Goal: Entertainment & Leisure: Browse casually

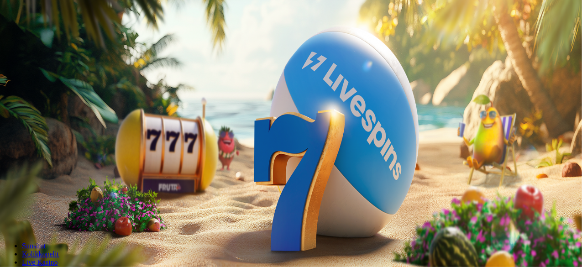
click at [53, 69] on span "Tarjoukset" at bounding box center [37, 66] width 31 height 8
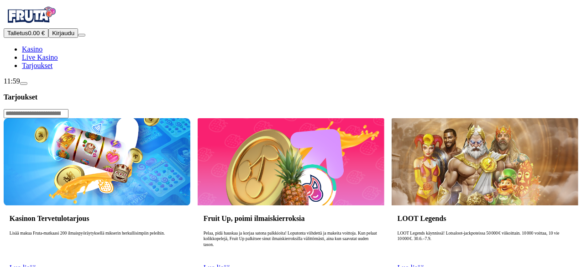
click at [42, 53] on span "Kasino" at bounding box center [32, 49] width 21 height 8
click at [63, 37] on span "Kirjaudu" at bounding box center [63, 33] width 22 height 7
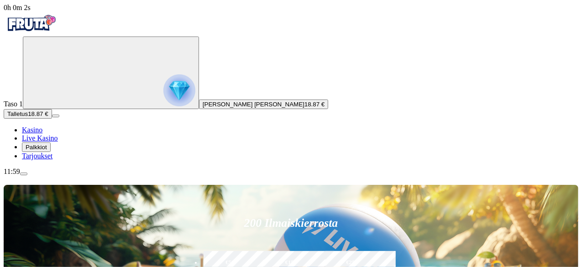
scroll to position [174, 0]
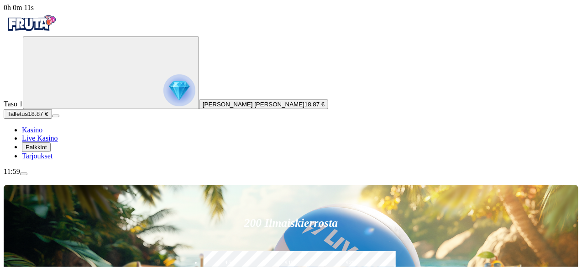
click at [45, 176] on div "11:59" at bounding box center [291, 172] width 575 height 8
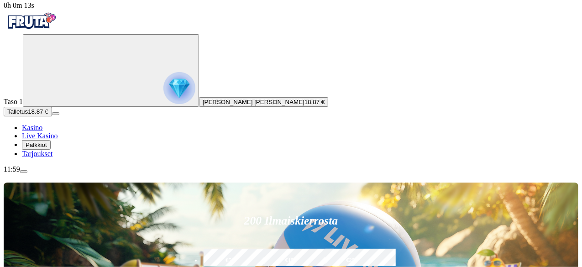
click at [54, 174] on div "11:59" at bounding box center [291, 169] width 575 height 8
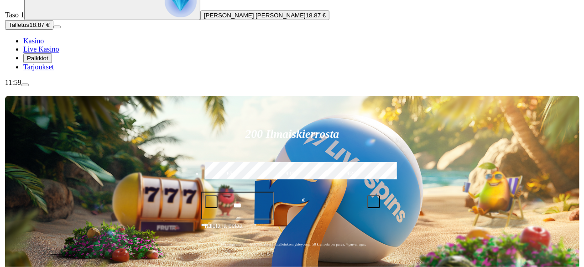
scroll to position [90, 0]
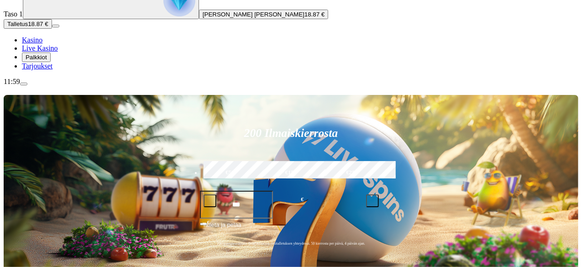
click at [47, 86] on div "11:59" at bounding box center [291, 82] width 575 height 8
click at [65, 86] on div "11:59" at bounding box center [291, 82] width 575 height 8
click at [62, 86] on div "11:59" at bounding box center [291, 82] width 575 height 8
click at [24, 84] on span "menu icon" at bounding box center [24, 84] width 0 height 0
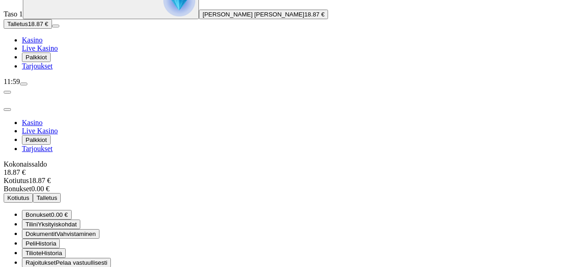
scroll to position [56, 0]
click at [4, 70] on div "Taso 1 [PERSON_NAME] [PERSON_NAME] 18.87 € Talletus 18.87 € Kasino Live Kasino …" at bounding box center [292, 9] width 577 height 124
click at [21, 70] on div "Taso 1 [PERSON_NAME] [PERSON_NAME] 18.87 € Talletus 18.87 € Kasino Live Kasino …" at bounding box center [292, 9] width 577 height 124
click at [47, 86] on div "12:00" at bounding box center [292, 82] width 577 height 8
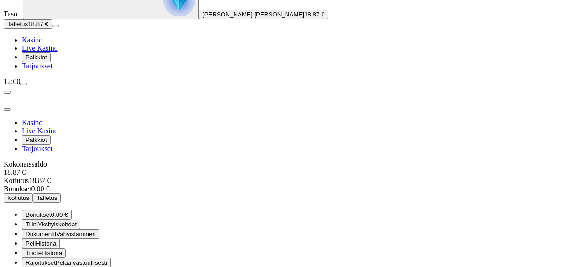
click at [47, 86] on div "12:00" at bounding box center [292, 82] width 577 height 8
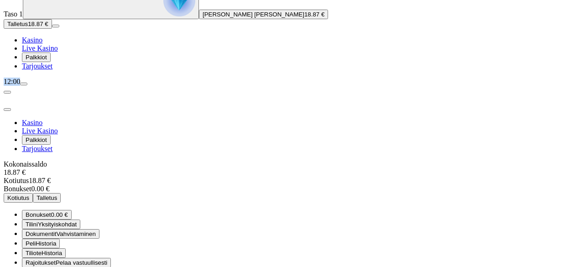
click at [47, 86] on div "12:00" at bounding box center [292, 82] width 577 height 8
click at [42, 62] on button "Palkkiot" at bounding box center [36, 58] width 29 height 10
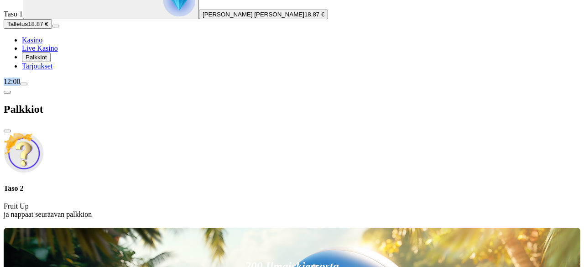
click at [7, 131] on span "close icon" at bounding box center [7, 131] width 0 height 0
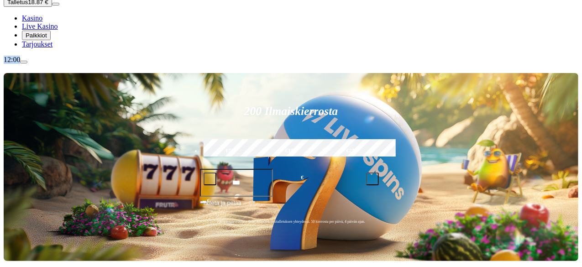
scroll to position [111, 0]
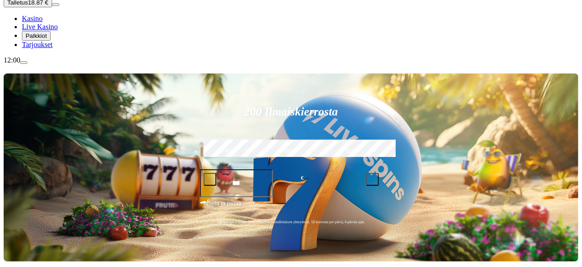
type input "*"
type input "*******"
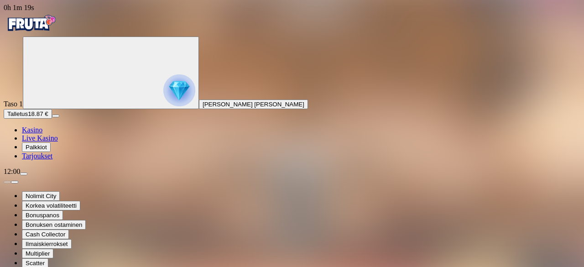
type input "*********"
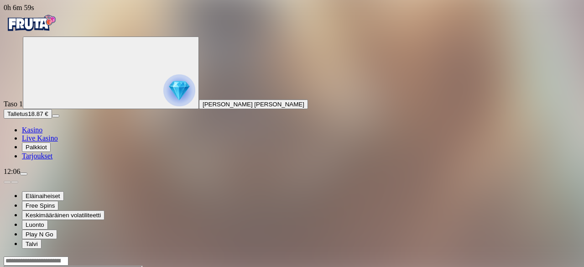
click at [68, 257] on input "Search" at bounding box center [36, 261] width 65 height 9
type input "*********"
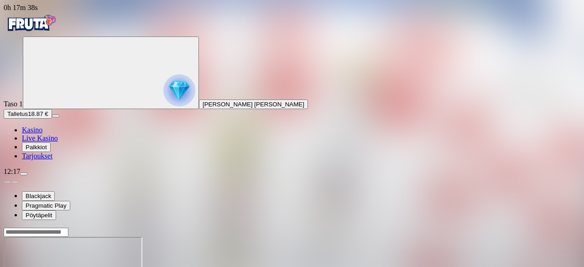
click at [68, 228] on input "Search" at bounding box center [36, 232] width 65 height 9
type input "*****"
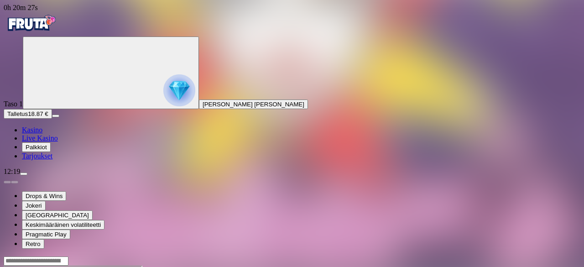
click at [68, 257] on input "Search" at bounding box center [36, 261] width 65 height 9
